Goal: Navigation & Orientation: Find specific page/section

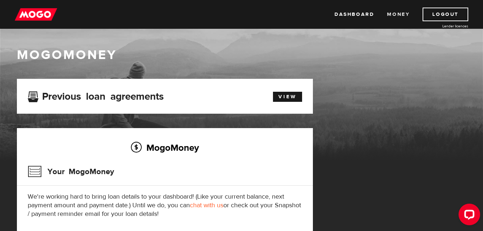
click at [397, 15] on link "Money" at bounding box center [398, 15] width 23 height 14
click at [347, 12] on link "Dashboard" at bounding box center [354, 15] width 40 height 14
click at [291, 94] on link "View" at bounding box center [287, 97] width 29 height 10
